Goal: Find specific page/section: Find specific page/section

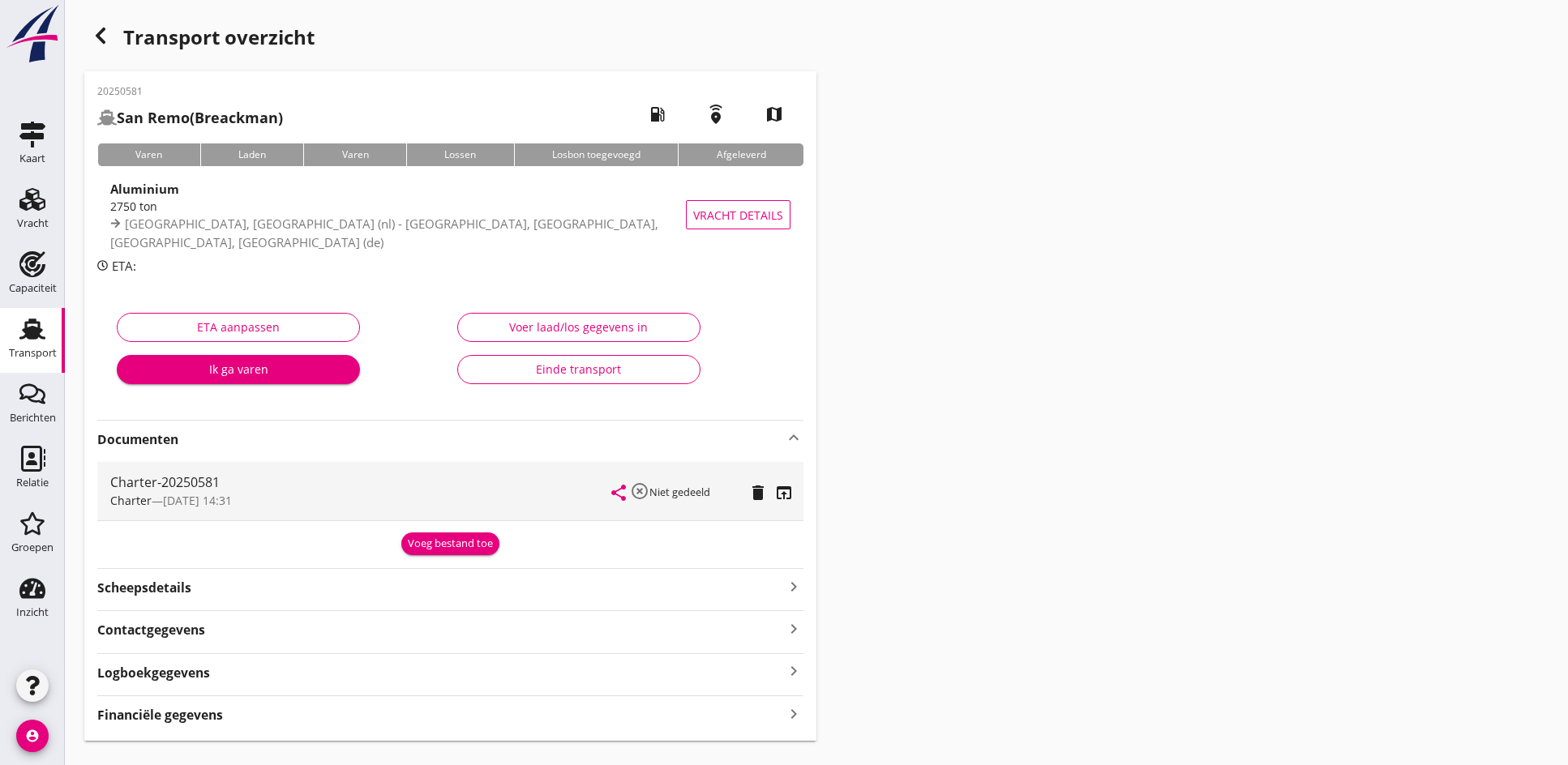
click at [996, 471] on div "Transport overzicht 20250581 [GEOGRAPHIC_DATA] (Breackman) local_gas_station em…" at bounding box center [817, 380] width 1503 height 761
click at [29, 219] on div "Vracht" at bounding box center [32, 223] width 31 height 11
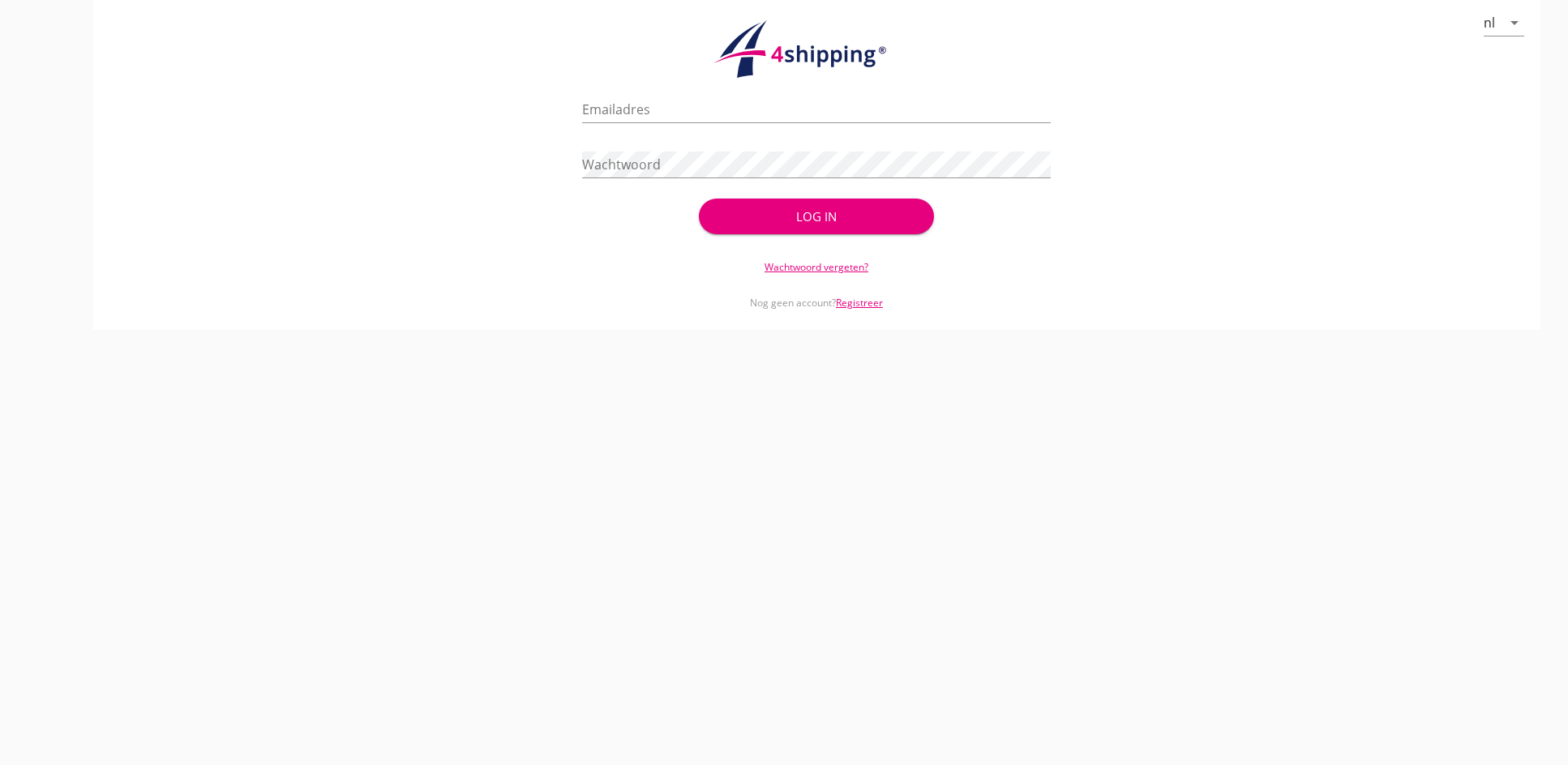
type input "[PERSON_NAME][EMAIL_ADDRESS][DOMAIN_NAME]"
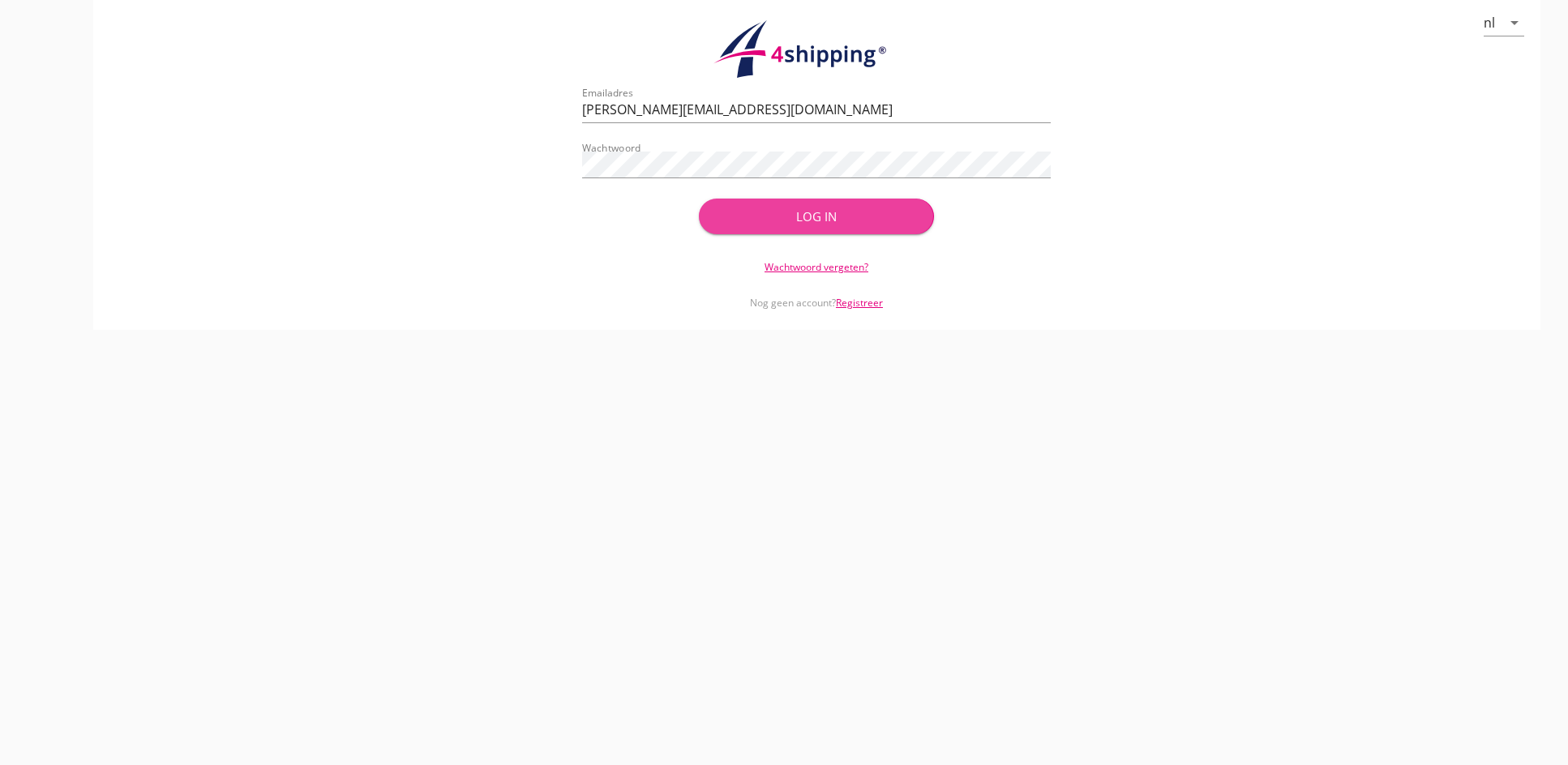
click at [834, 231] on button "Log in" at bounding box center [816, 216] width 234 height 36
